Goal: Find specific page/section: Find specific page/section

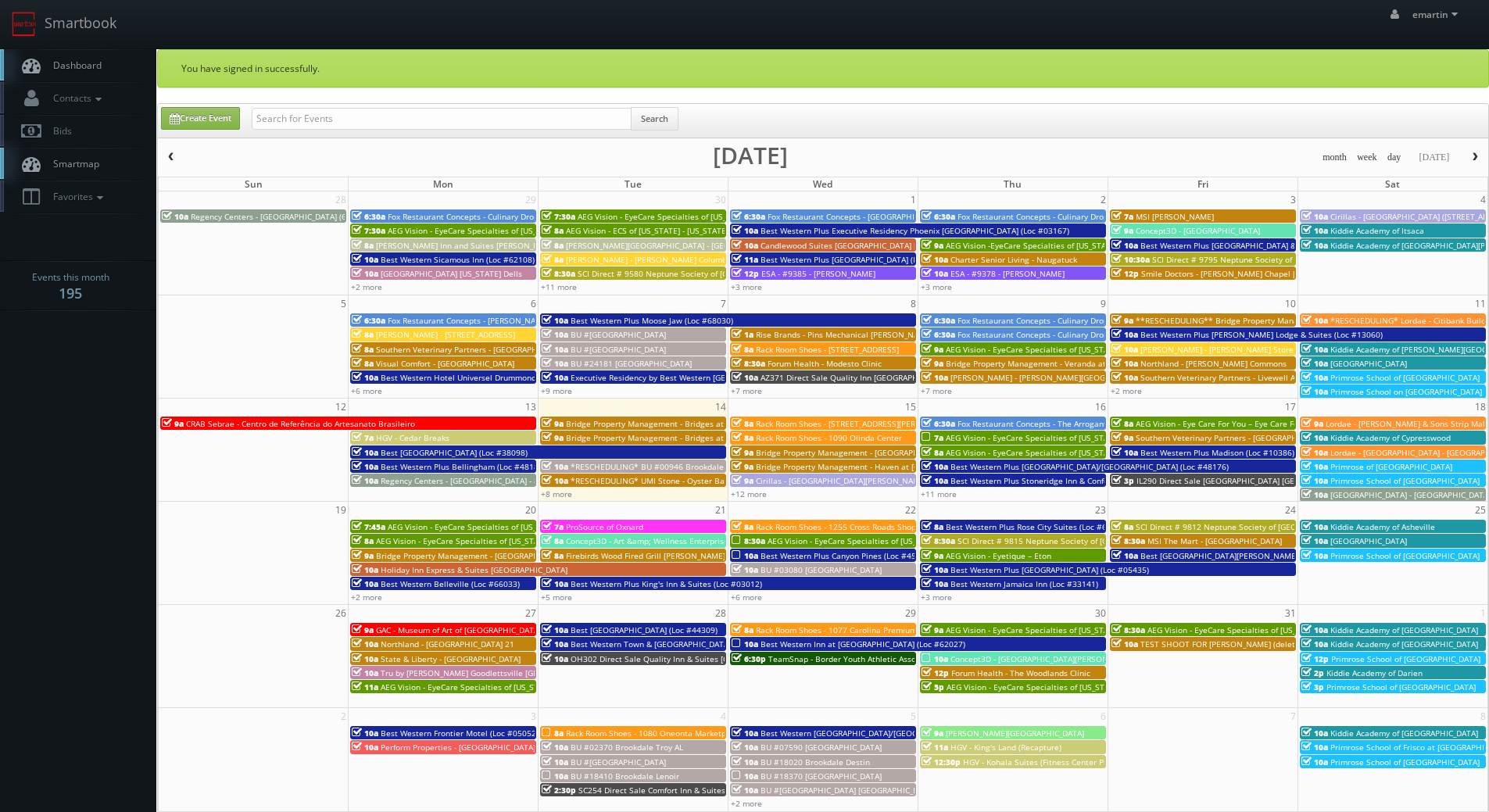
click at [102, 68] on link "Dashboard" at bounding box center [78, 65] width 156 height 32
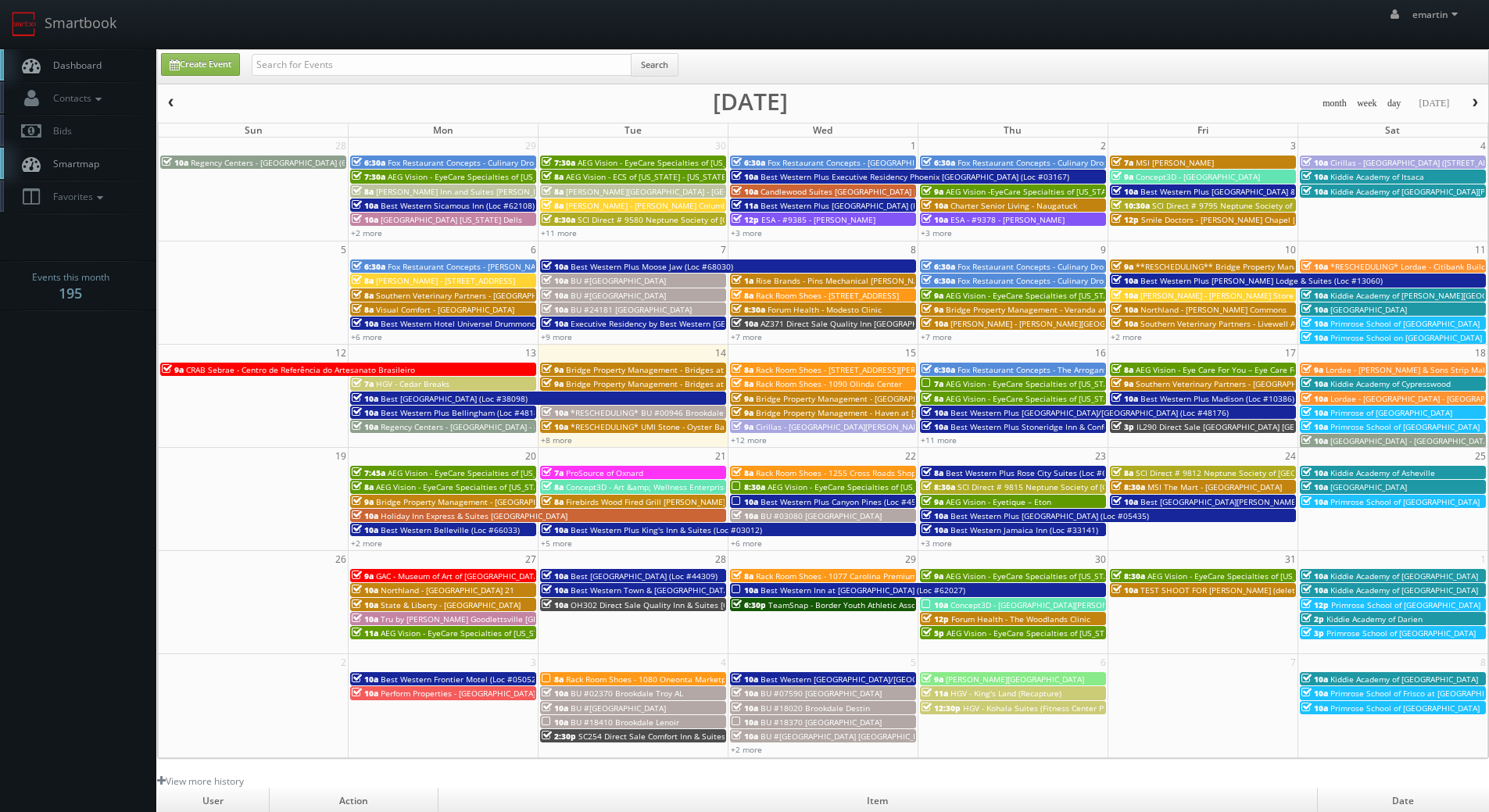
click at [137, 55] on link "Dashboard" at bounding box center [78, 65] width 156 height 32
drag, startPoint x: 57, startPoint y: 47, endPoint x: 244, endPoint y: 411, distance: 409.2
click at [58, 47] on link "Smartbook" at bounding box center [64, 24] width 129 height 48
click at [78, 53] on link "Dashboard" at bounding box center [78, 65] width 156 height 32
click at [757, 440] on link "+12 more" at bounding box center [749, 439] width 36 height 11
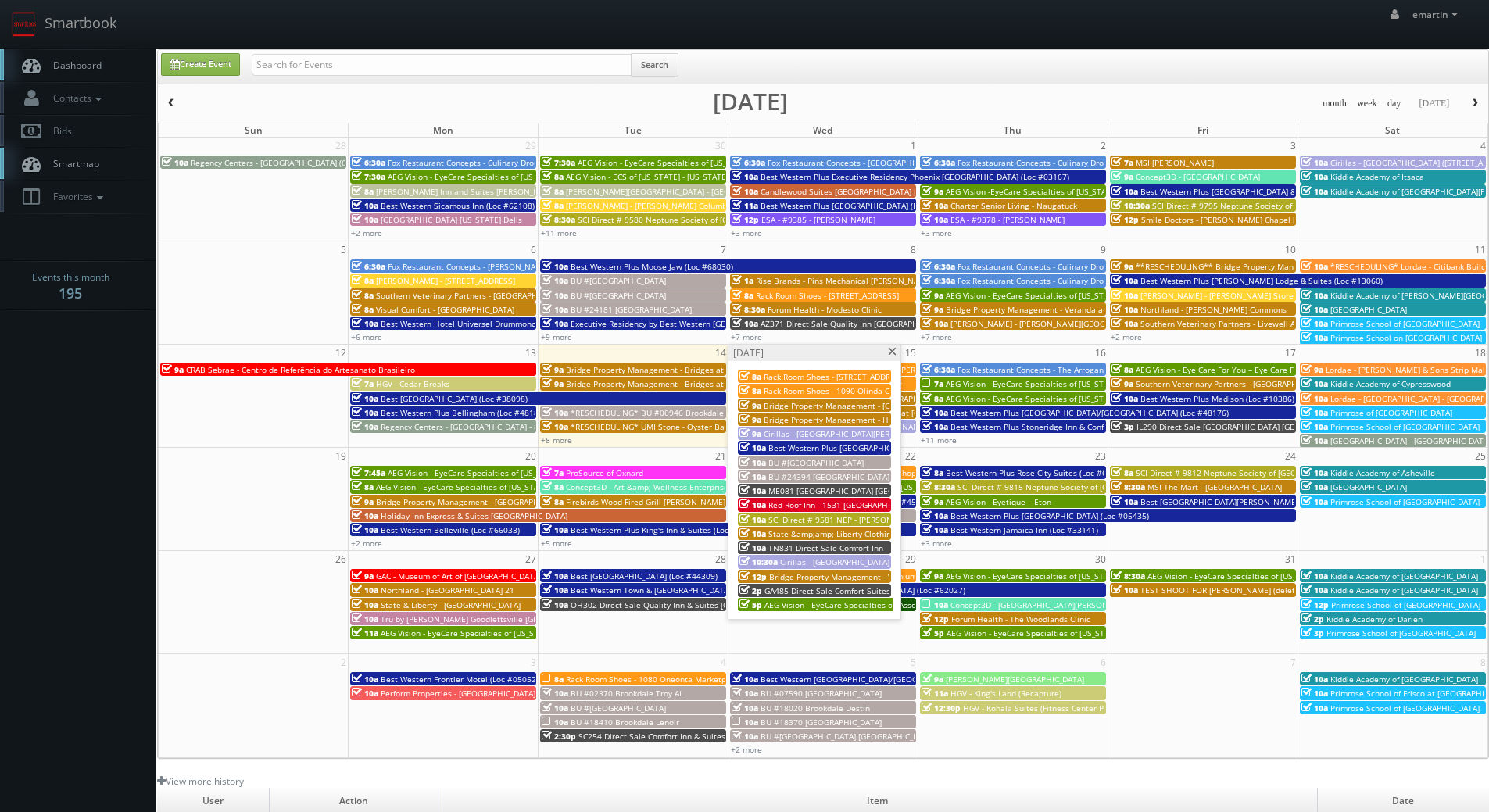
click at [891, 353] on span at bounding box center [892, 352] width 10 height 9
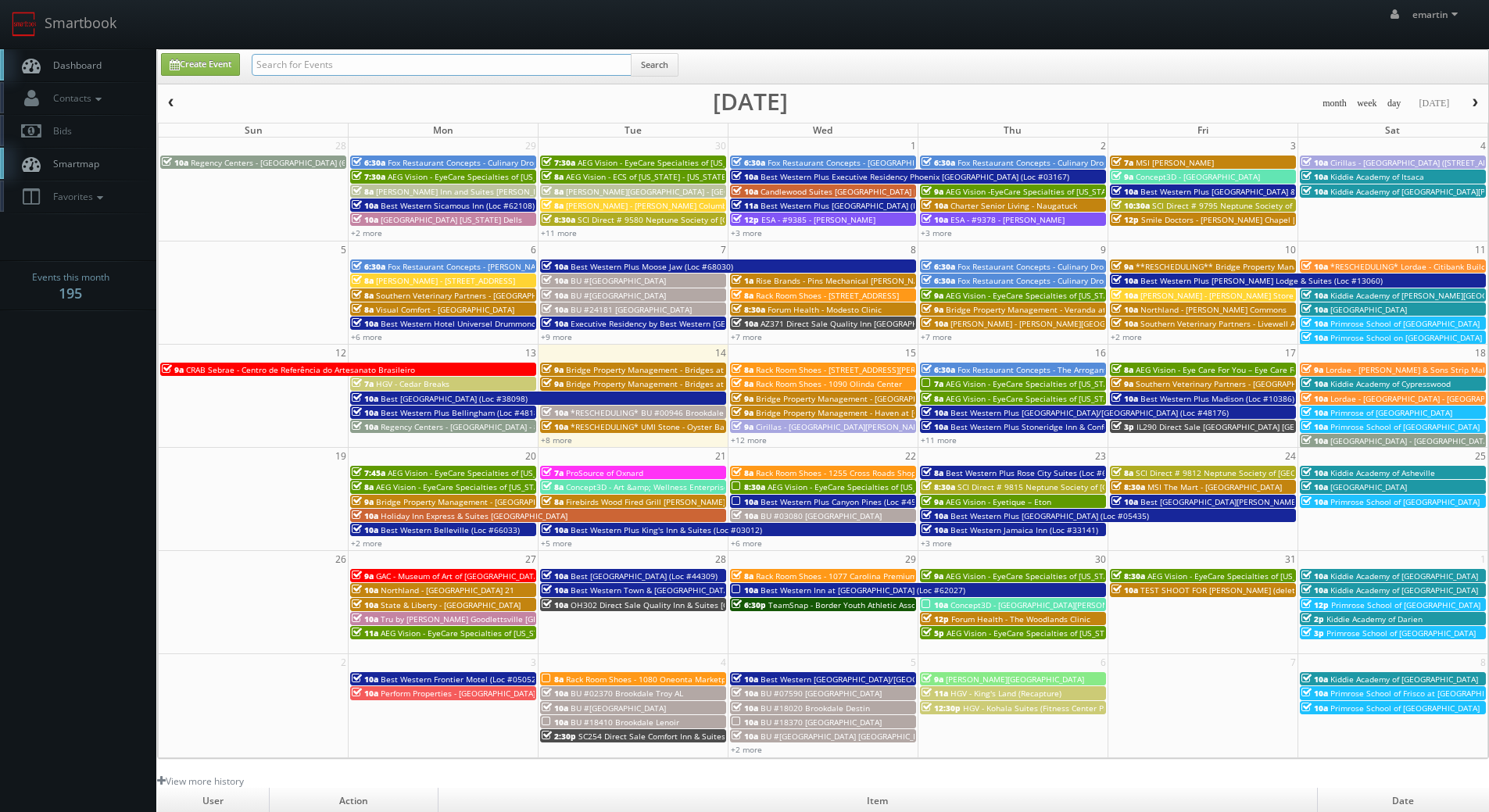
click at [302, 65] on input "text" at bounding box center [441, 65] width 380 height 22
type input "05221"
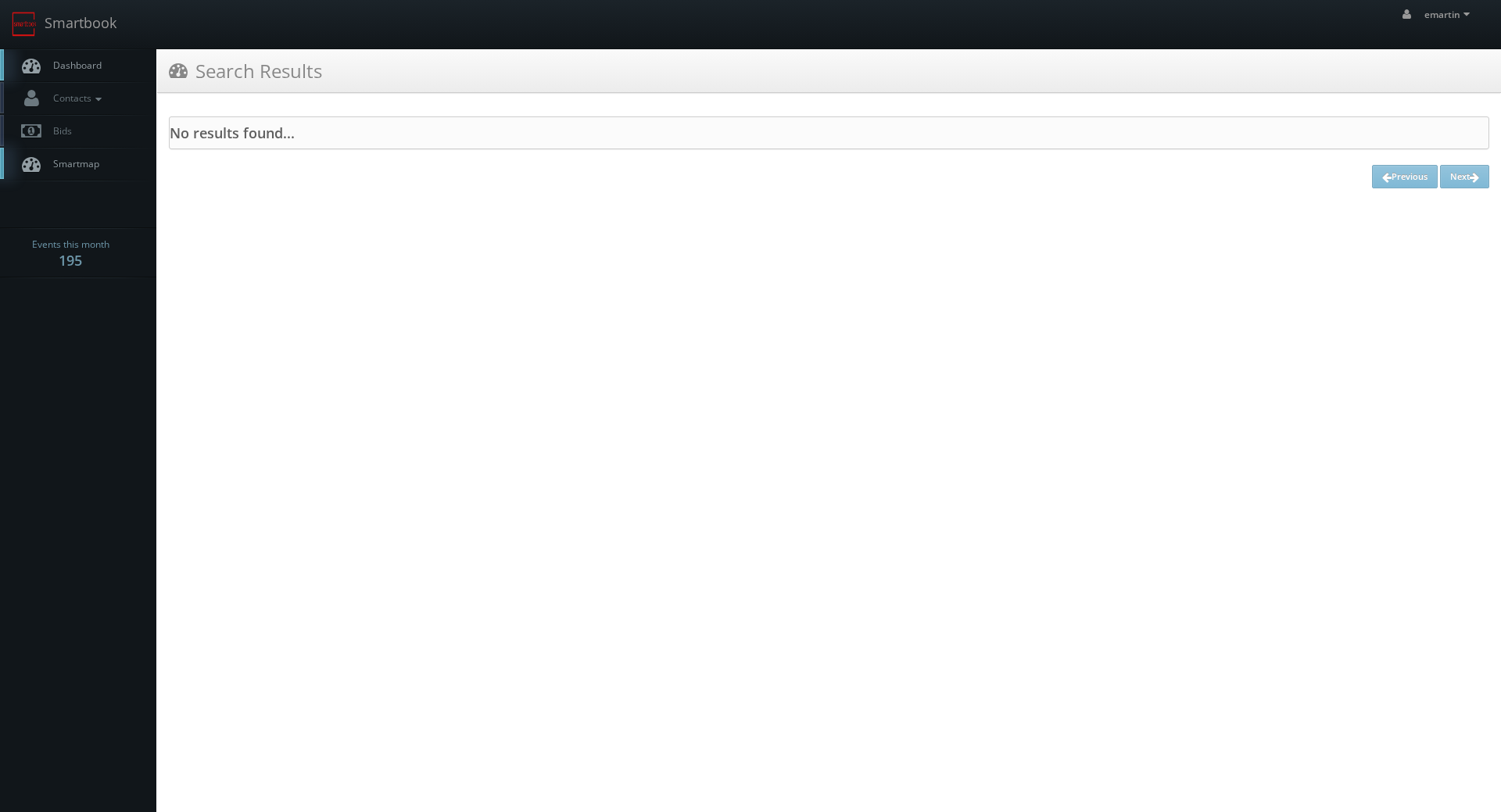
click at [95, 69] on span "Dashboard" at bounding box center [73, 64] width 56 height 13
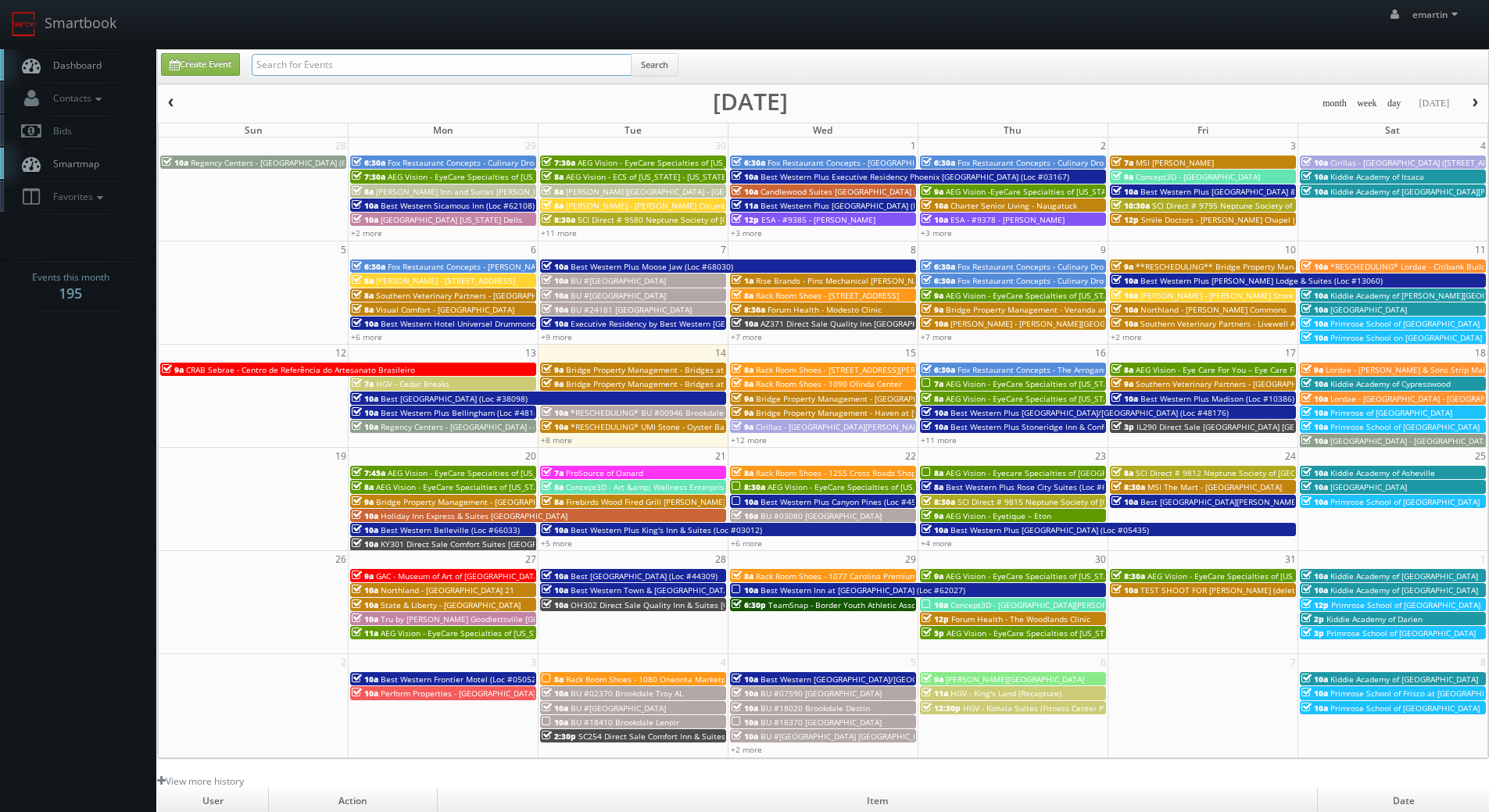
click at [391, 67] on input "text" at bounding box center [441, 65] width 380 height 22
type input "05521"
